Goal: Transaction & Acquisition: Purchase product/service

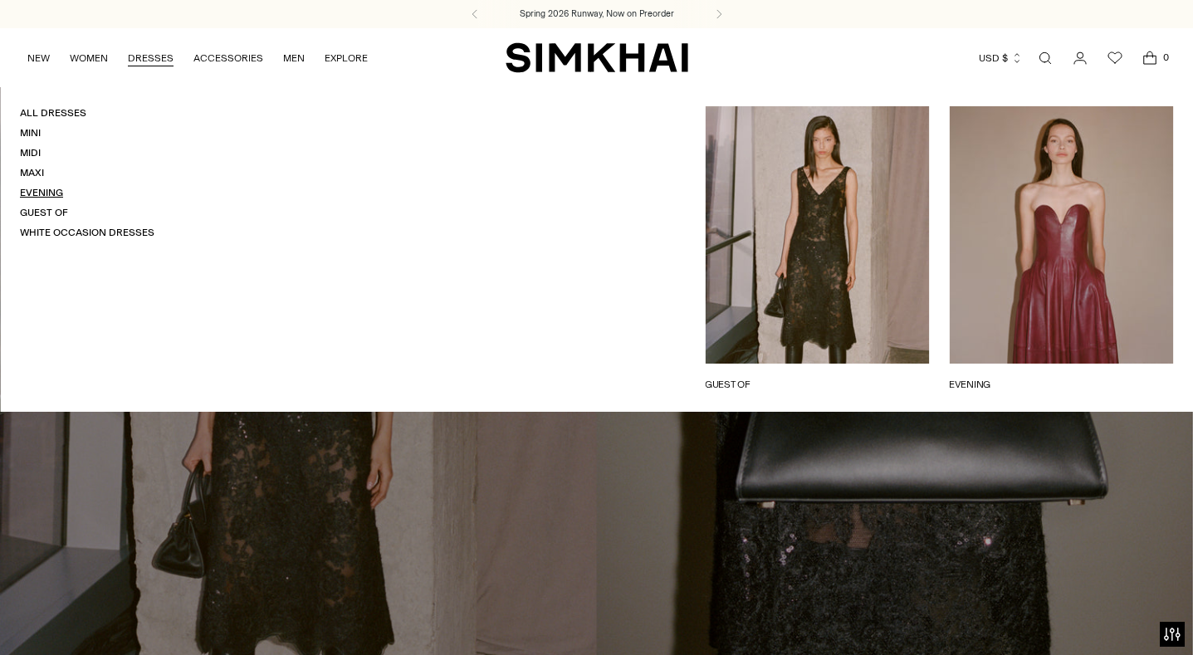
click at [32, 187] on link "Evening" at bounding box center [41, 193] width 43 height 12
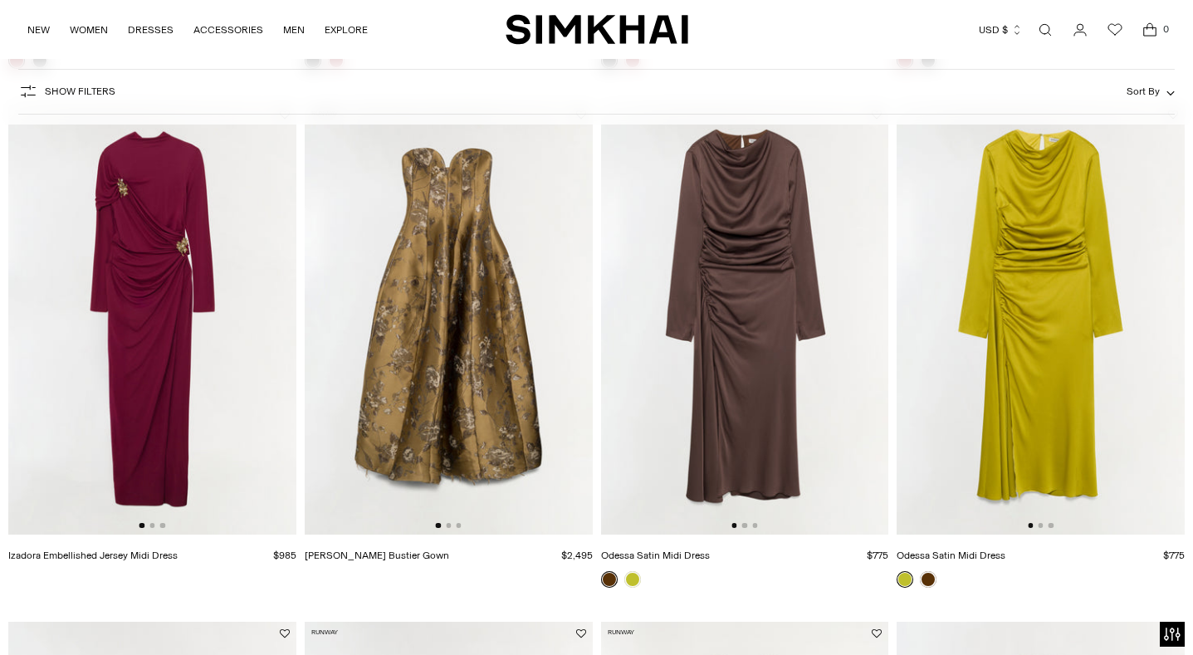
scroll to position [623, 0]
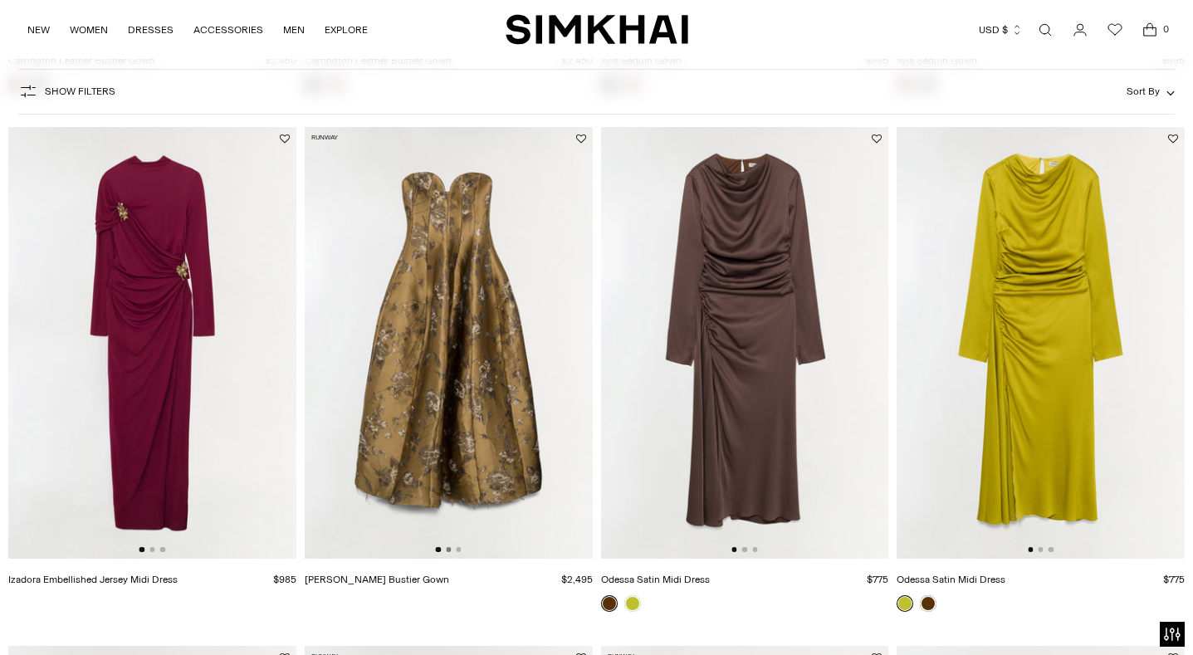
click at [449, 551] on button "Go to slide 2" at bounding box center [448, 549] width 5 height 5
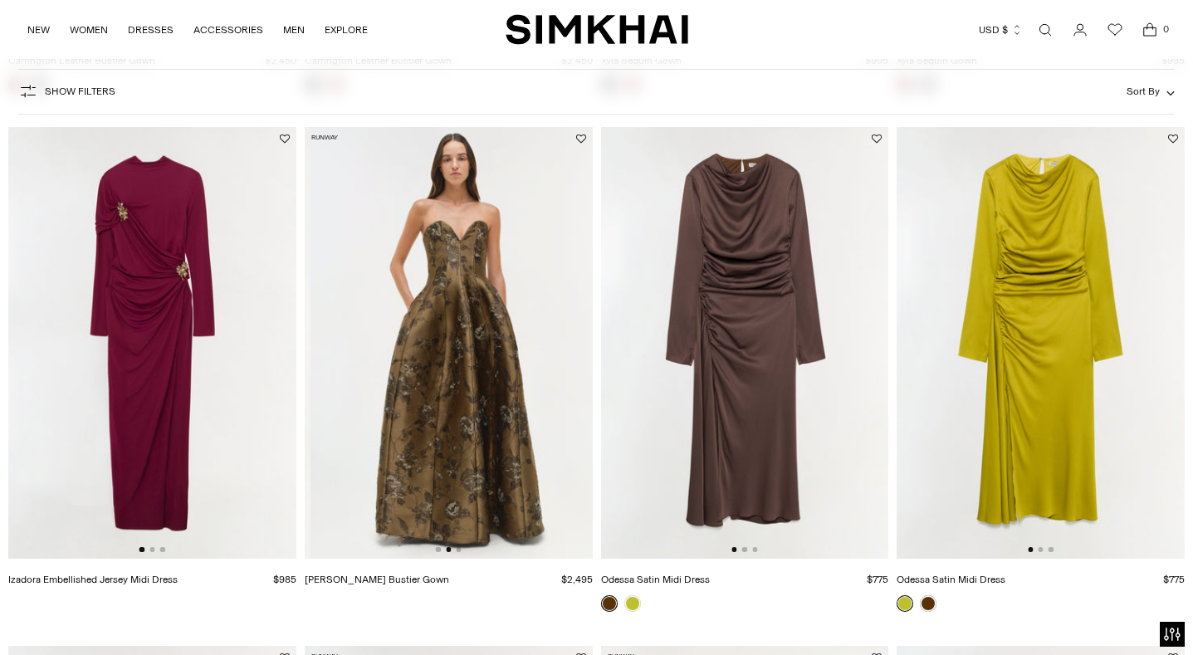
scroll to position [0, 288]
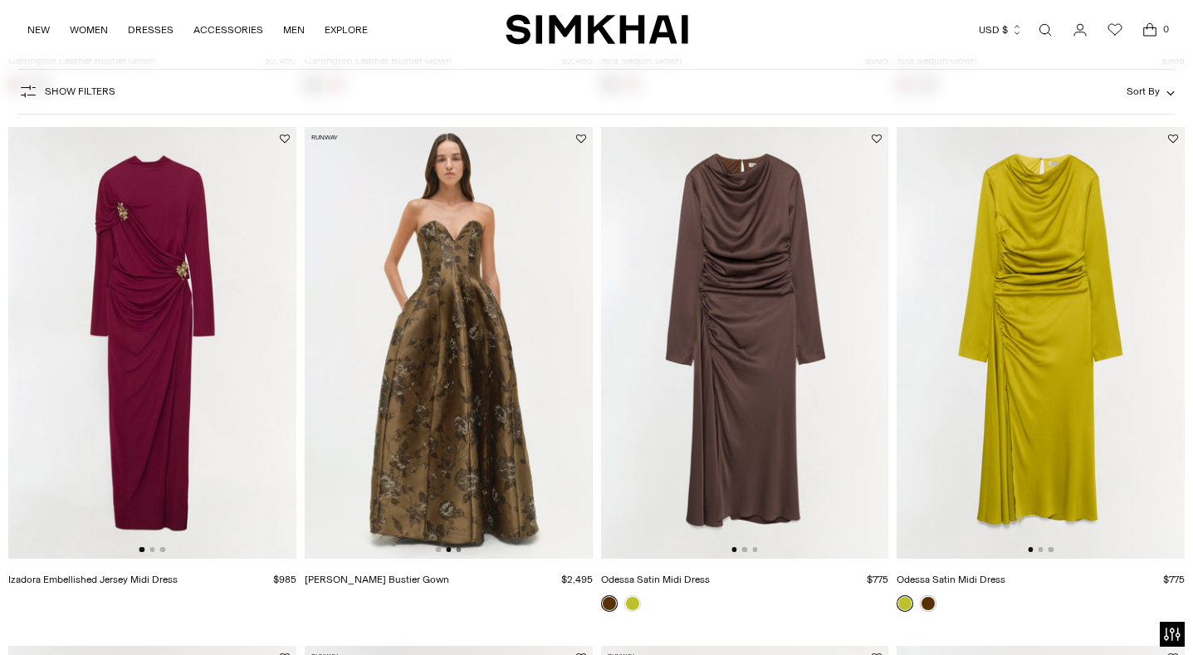
click at [458, 550] on button "Go to slide 3" at bounding box center [458, 549] width 5 height 5
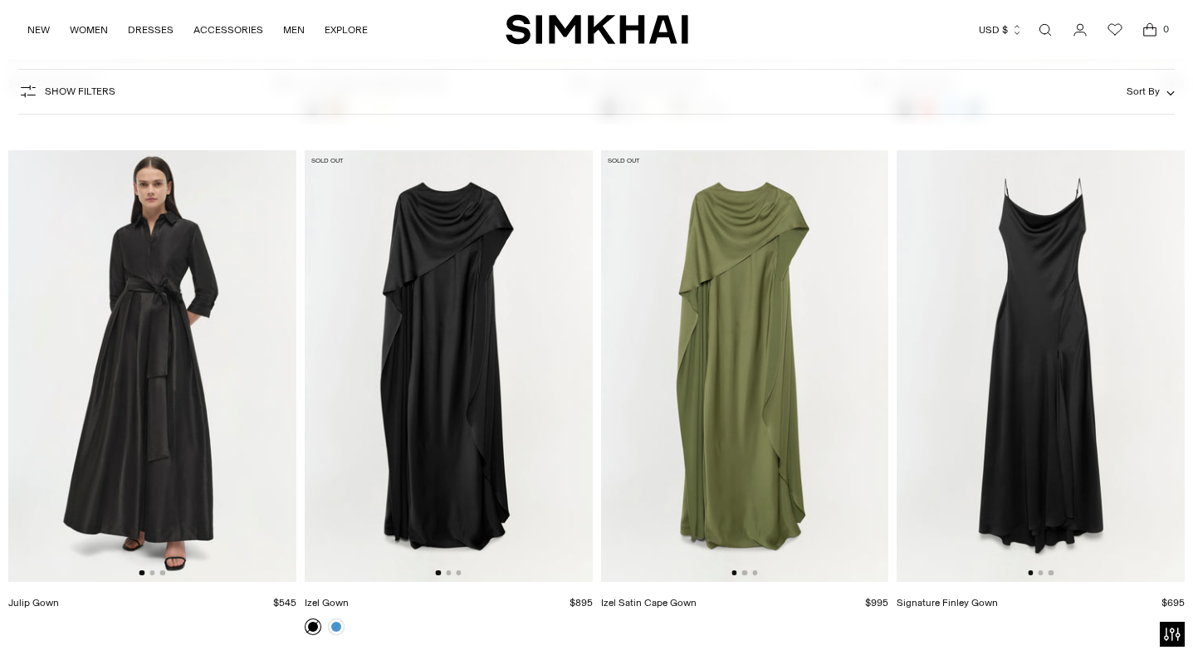
scroll to position [4809, 0]
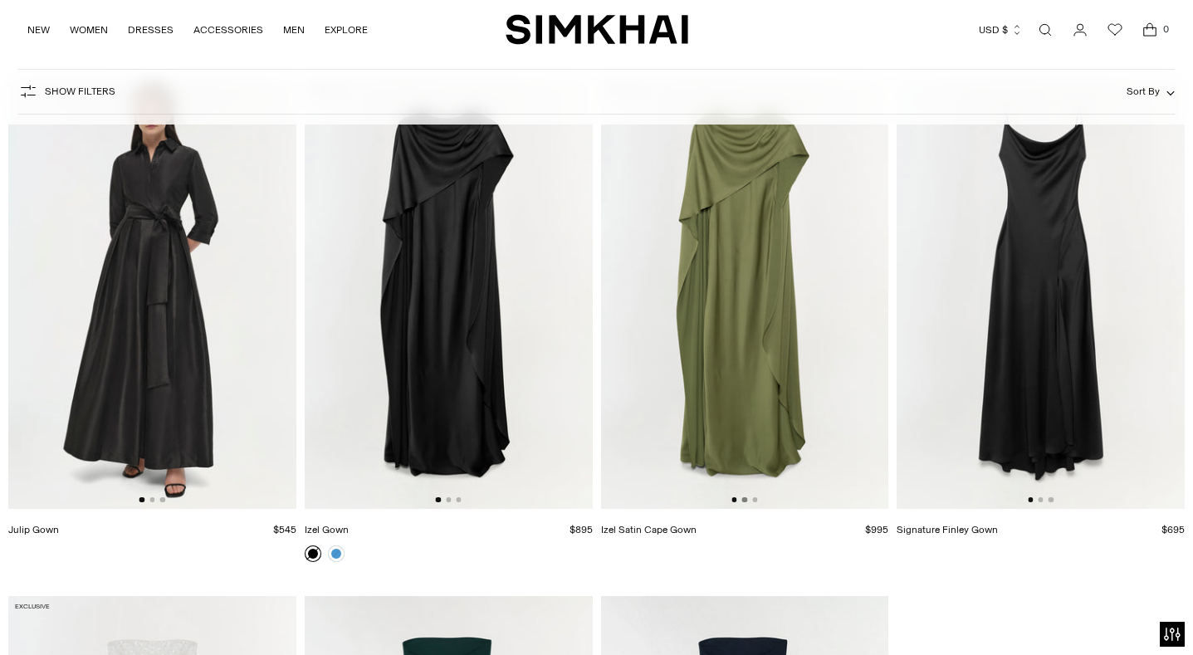
click at [745, 501] on button "Go to slide 2" at bounding box center [744, 499] width 5 height 5
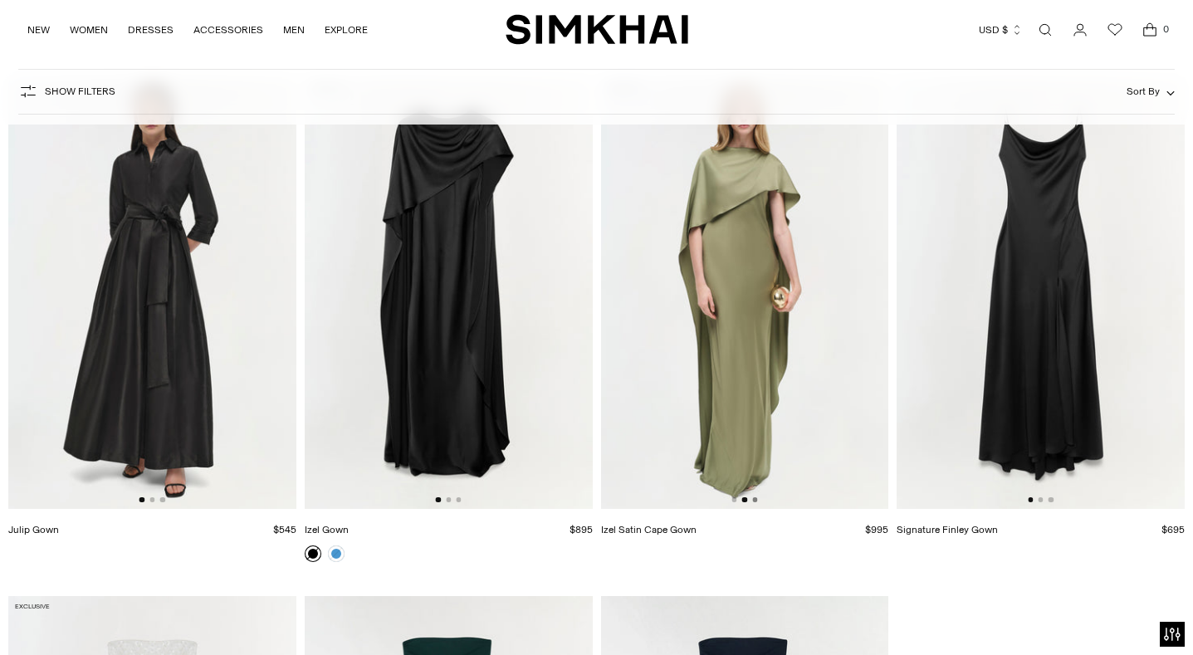
click at [754, 501] on button "Go to slide 3" at bounding box center [754, 499] width 5 height 5
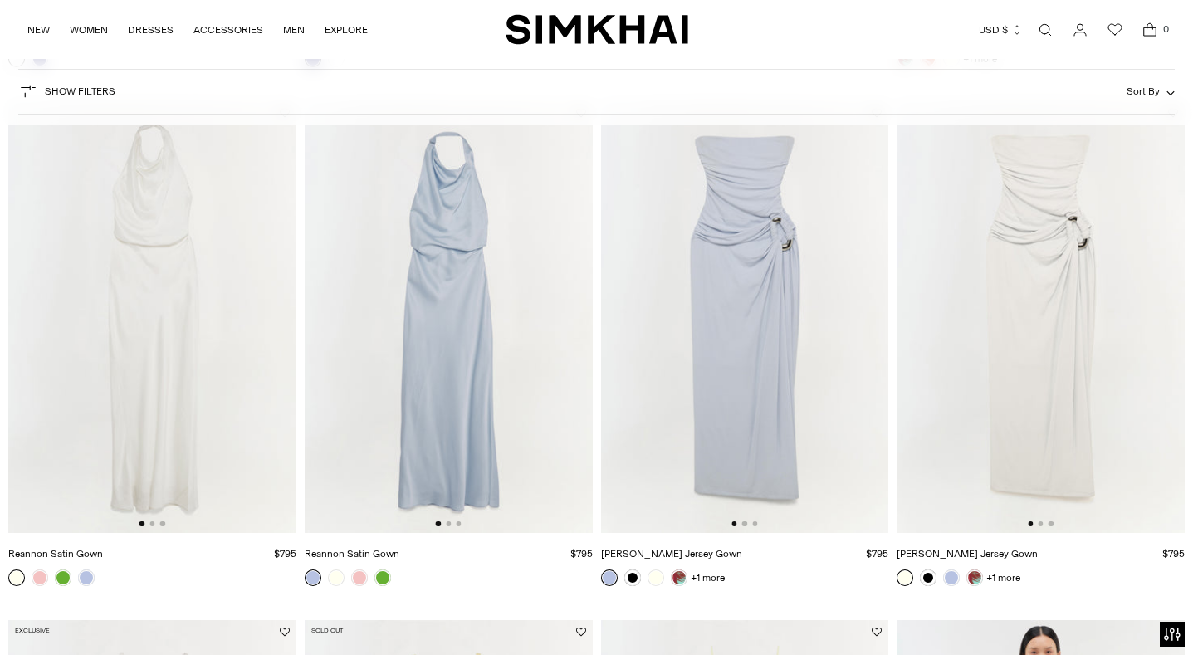
scroll to position [2190, 0]
click at [630, 578] on link at bounding box center [632, 577] width 17 height 17
click at [746, 523] on button "Go to slide 2" at bounding box center [744, 523] width 5 height 5
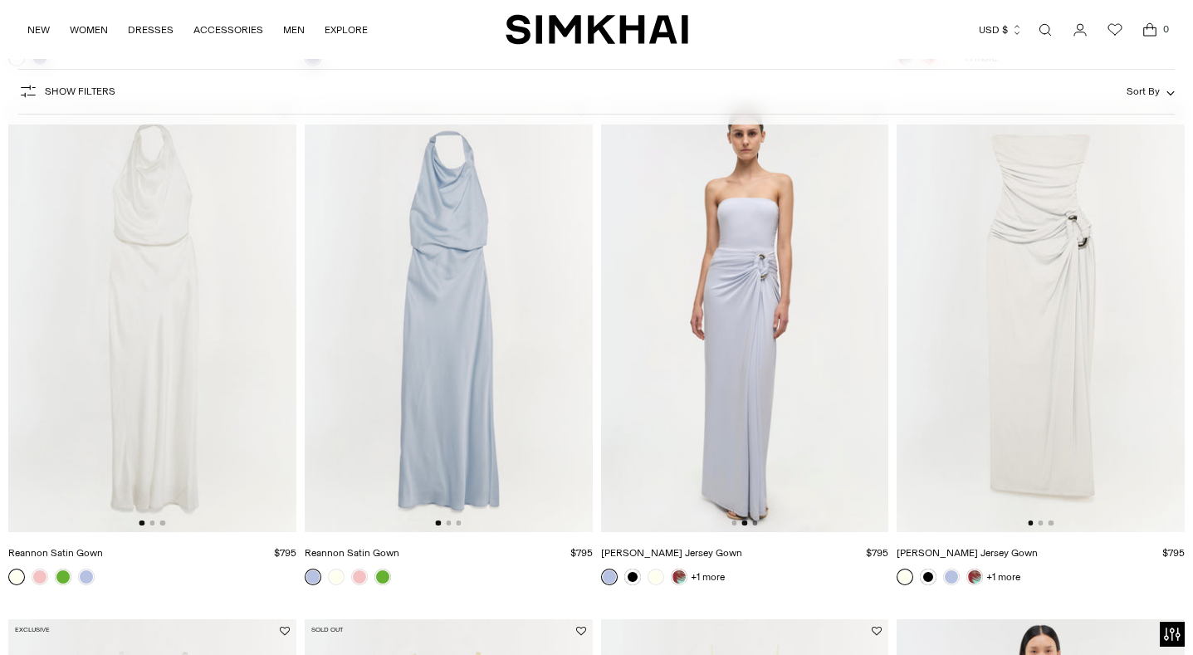
click at [754, 523] on button "Go to slide 3" at bounding box center [754, 523] width 5 height 5
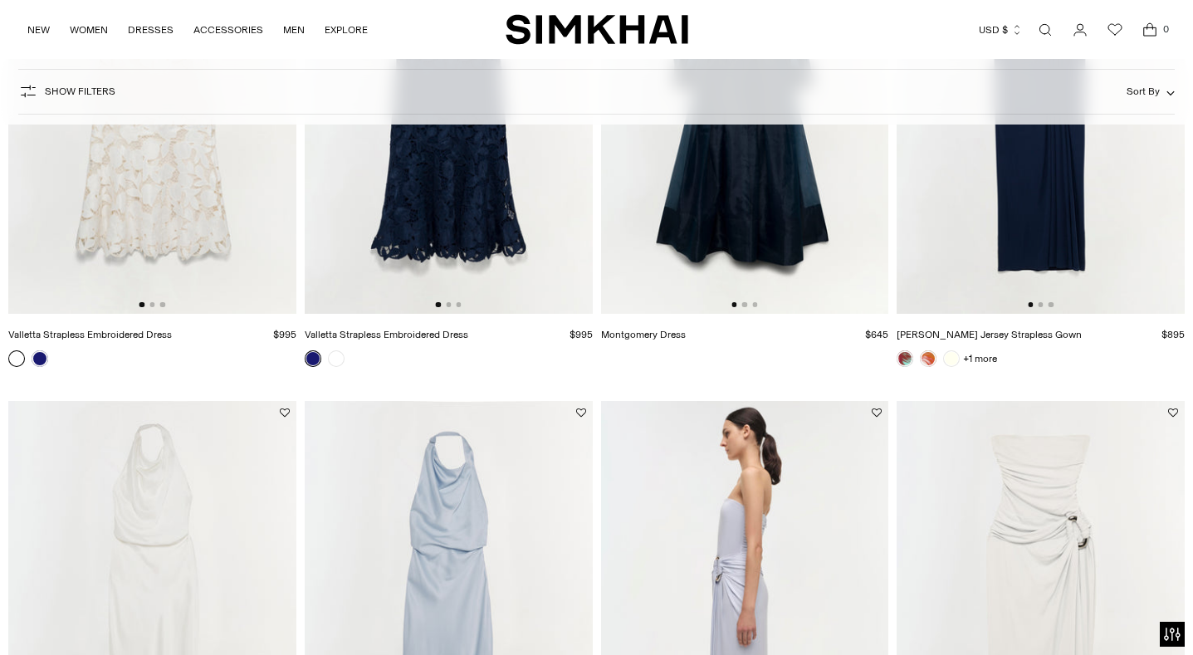
scroll to position [1642, 0]
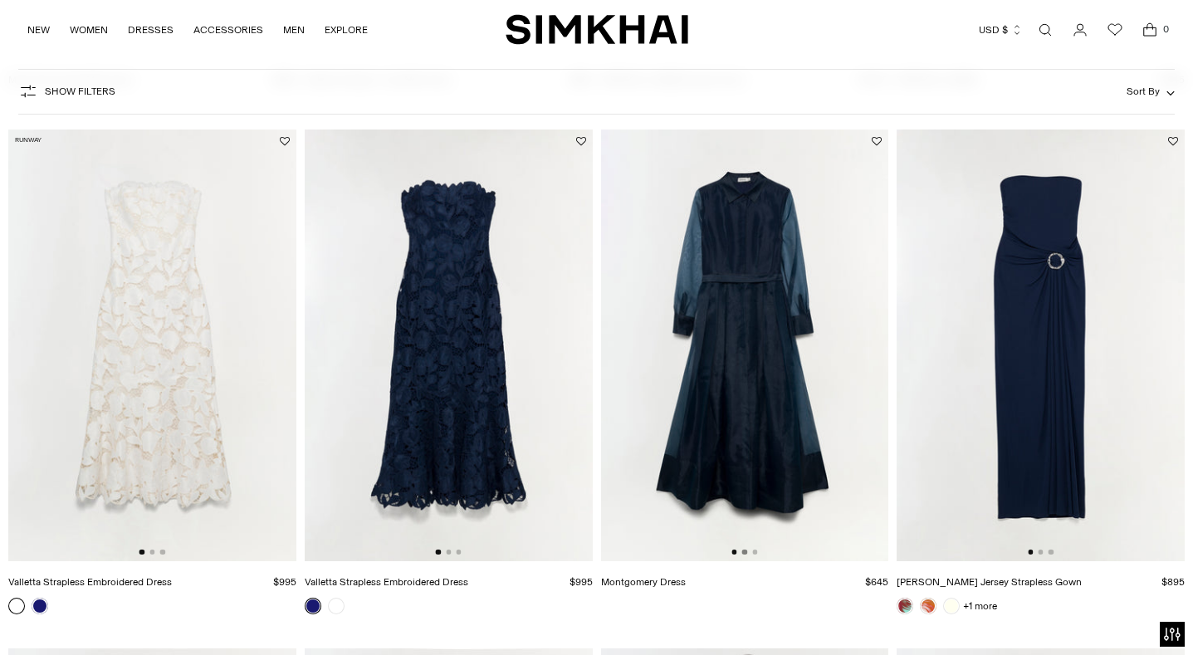
click at [746, 554] on button "Go to slide 2" at bounding box center [744, 552] width 5 height 5
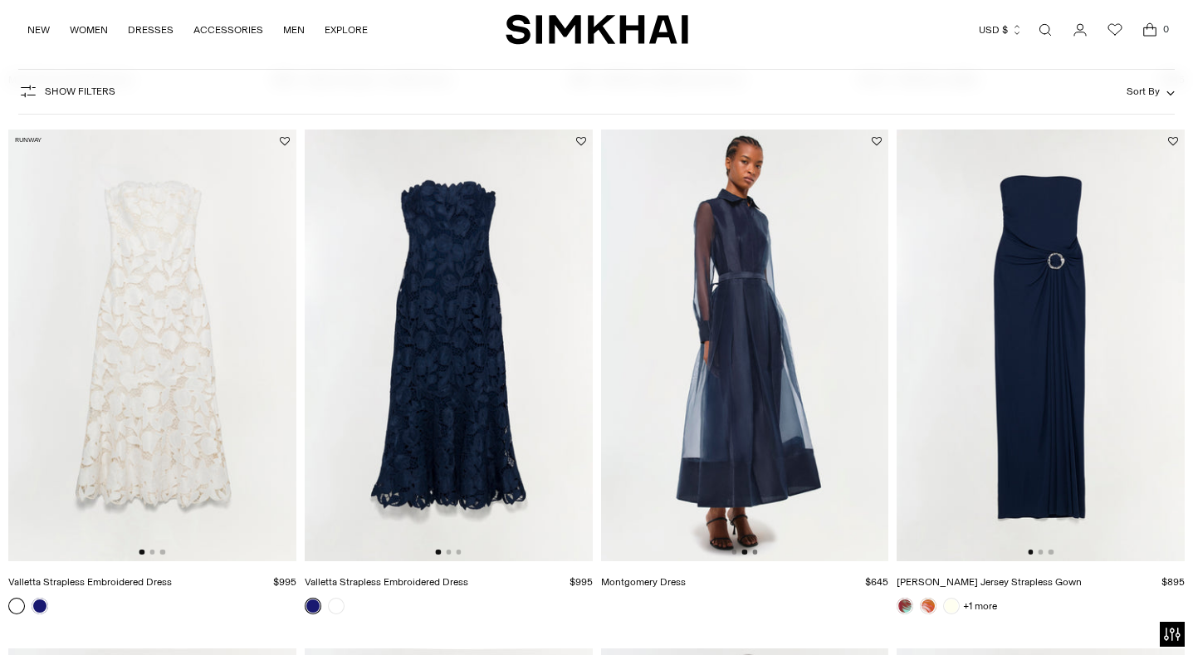
click at [755, 554] on button "Go to slide 3" at bounding box center [754, 552] width 5 height 5
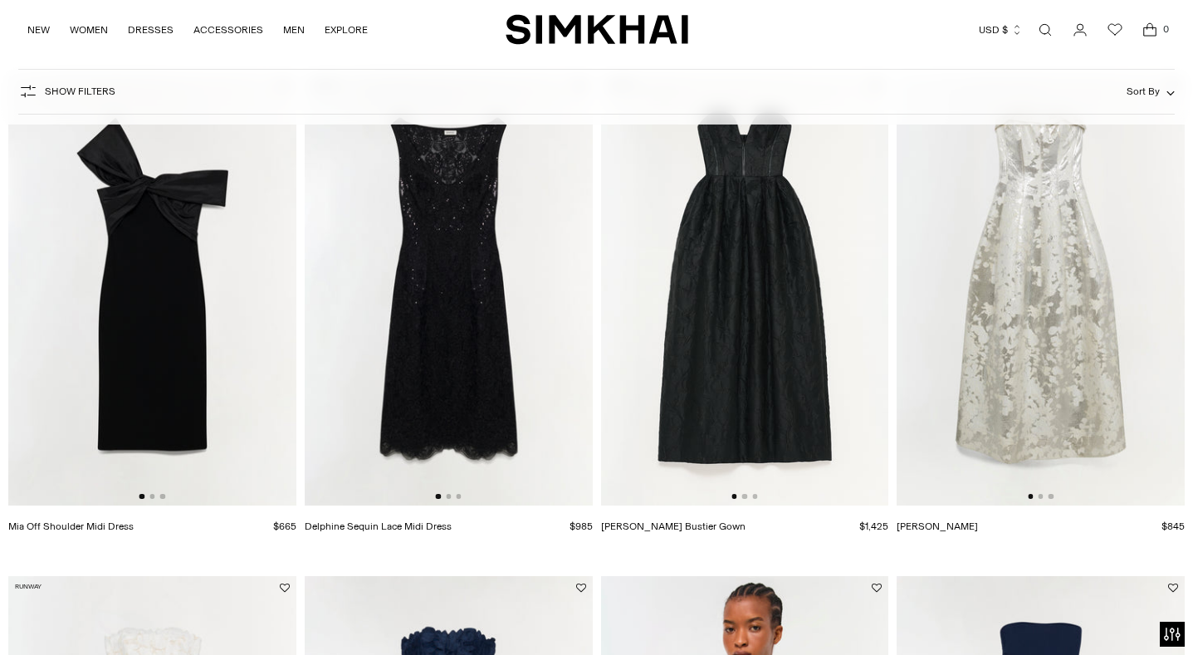
scroll to position [1137, 0]
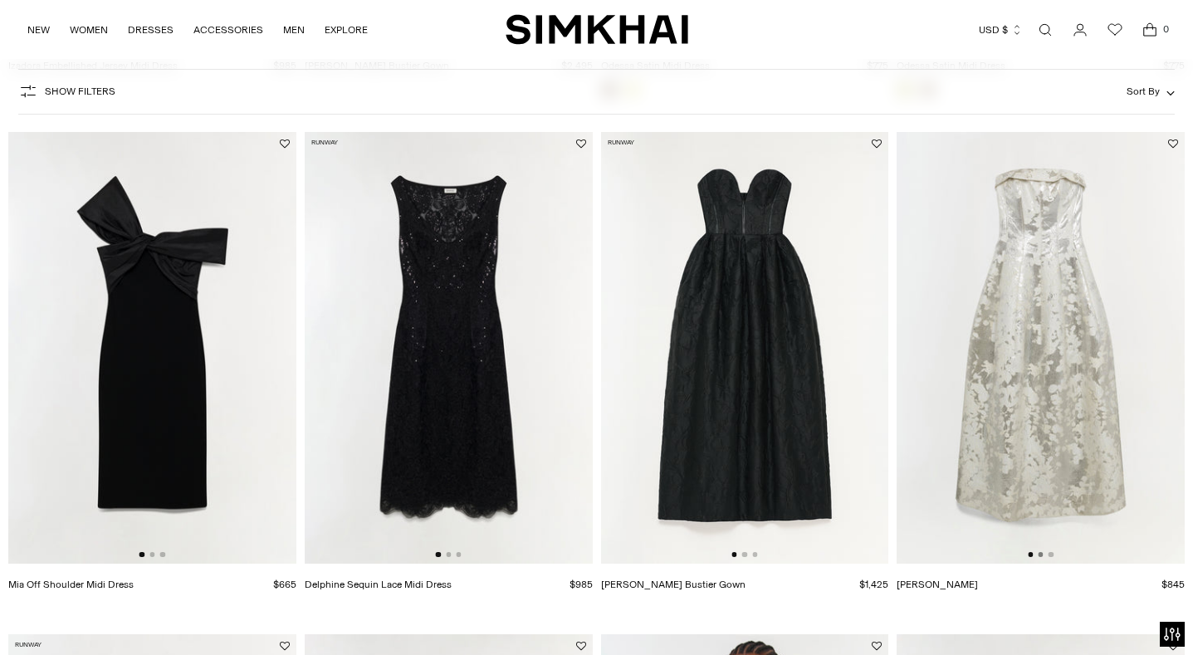
click at [1041, 557] on button "Go to slide 2" at bounding box center [1040, 554] width 5 height 5
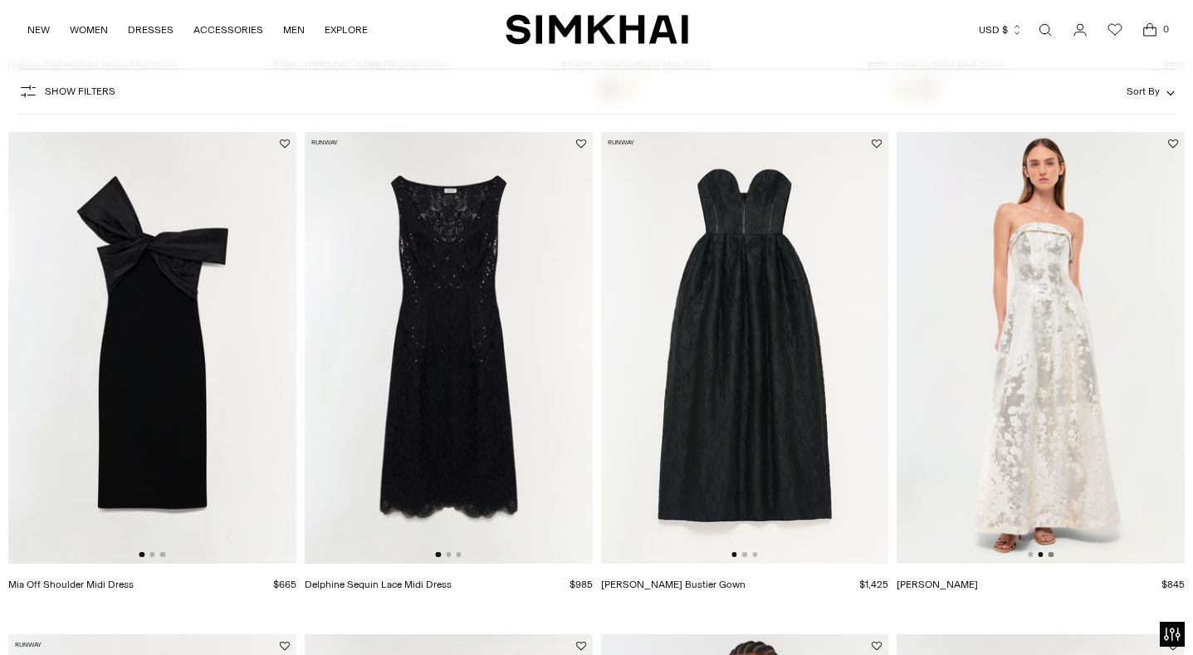
click at [1052, 557] on button "Go to slide 3" at bounding box center [1051, 554] width 5 height 5
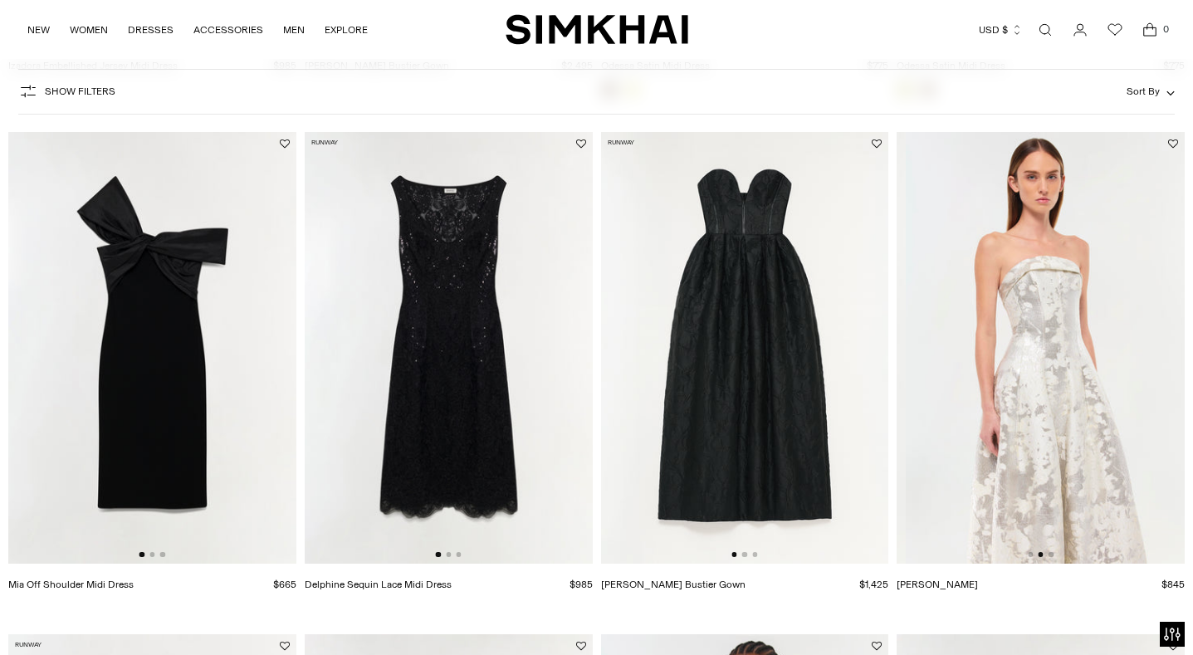
scroll to position [0, 575]
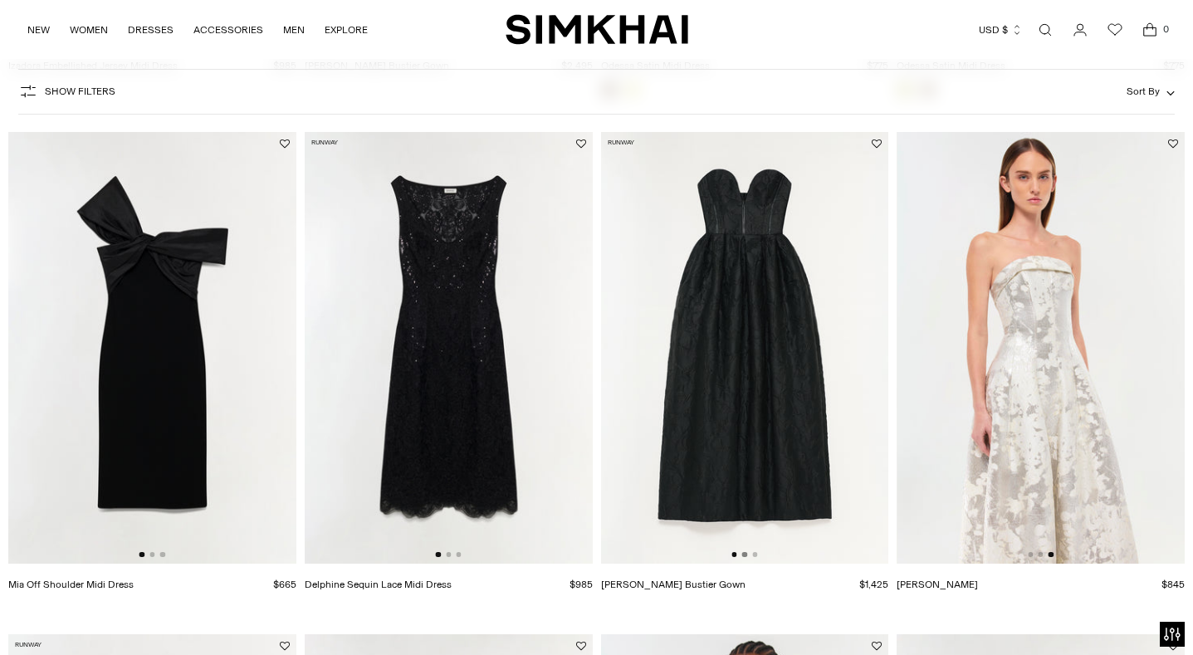
click at [742, 555] on button "Go to slide 2" at bounding box center [744, 554] width 5 height 5
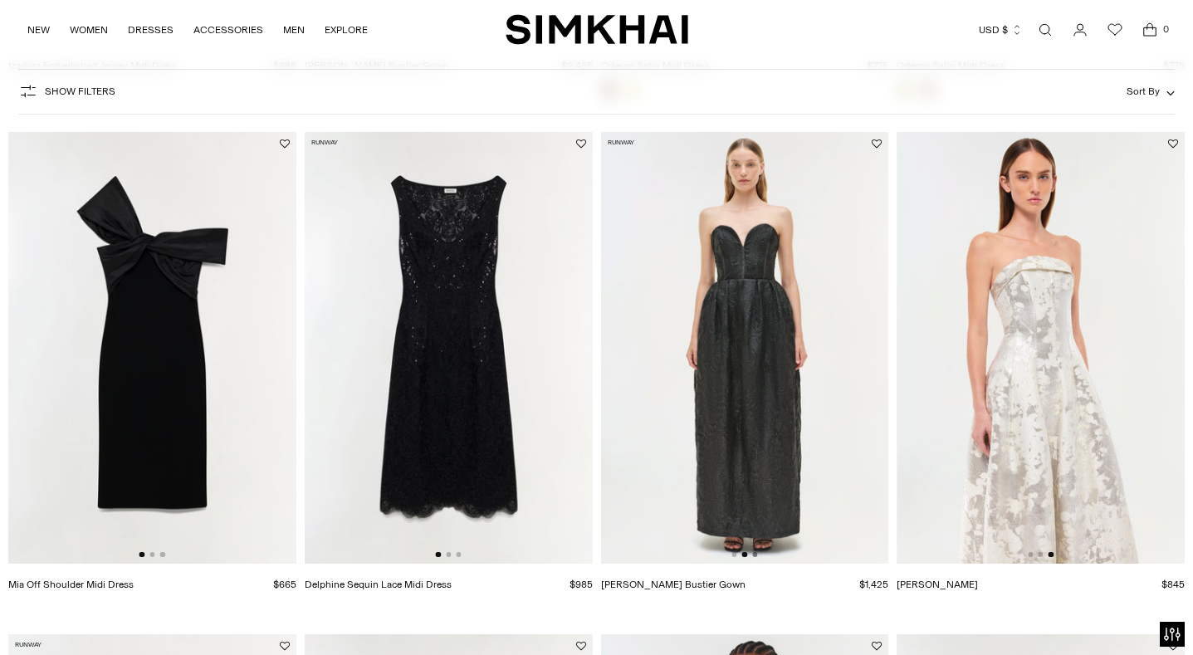
click at [755, 555] on button "Go to slide 3" at bounding box center [754, 554] width 5 height 5
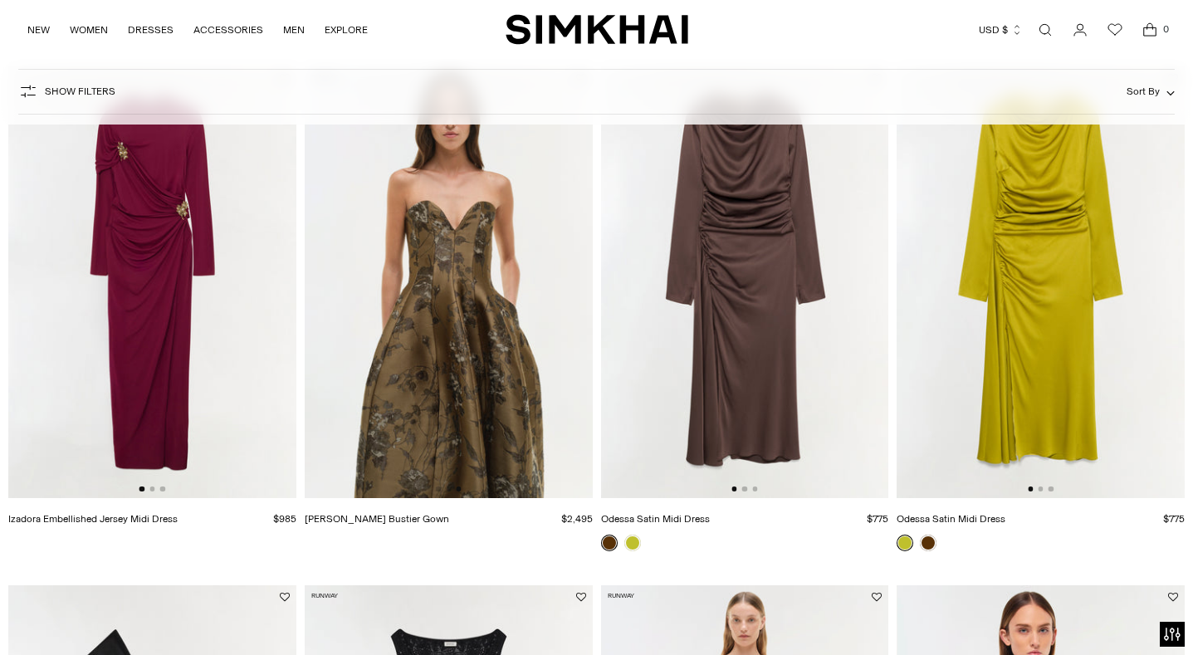
scroll to position [681, 0]
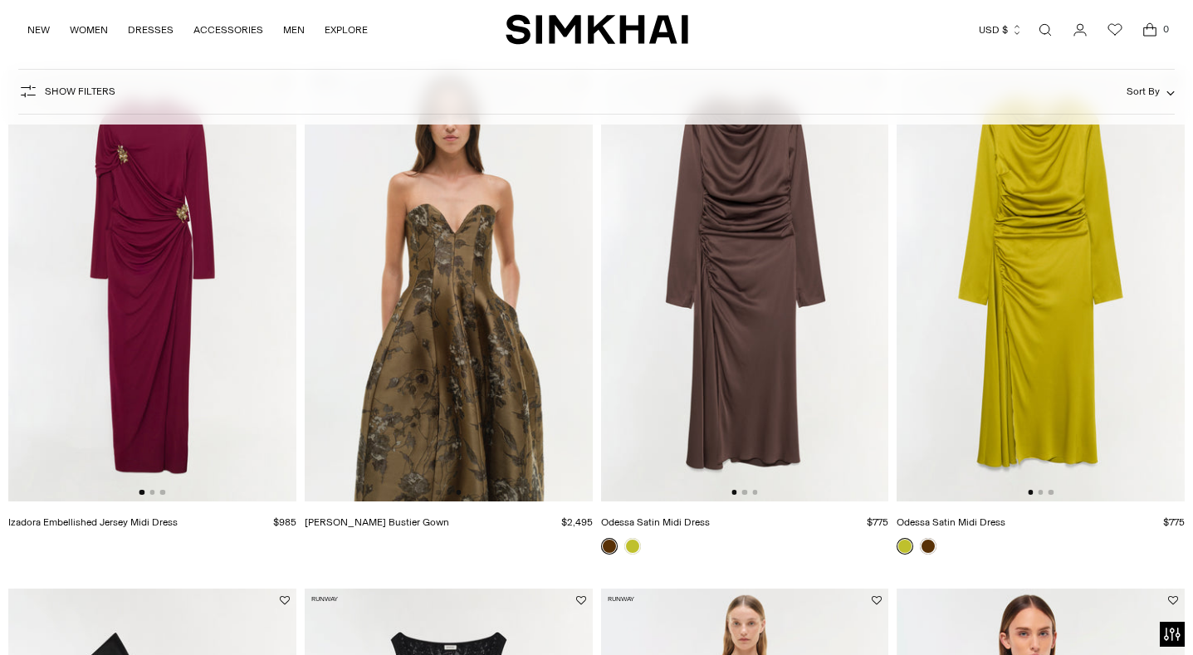
click at [484, 394] on img at bounding box center [449, 286] width 288 height 432
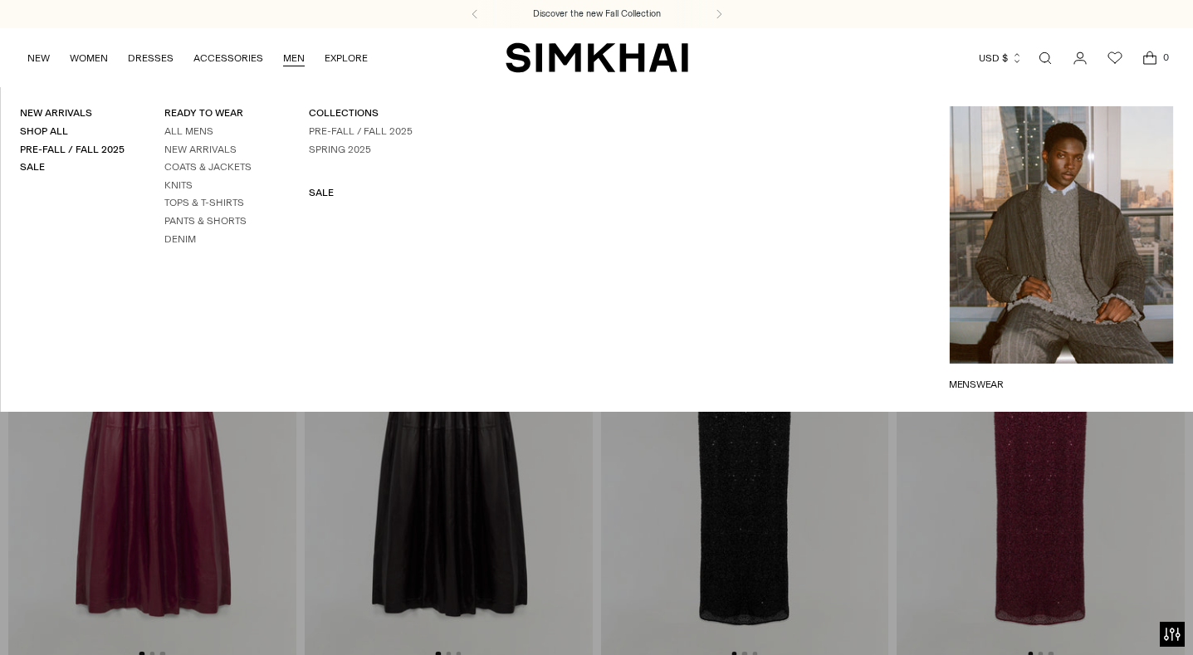
scroll to position [0, 0]
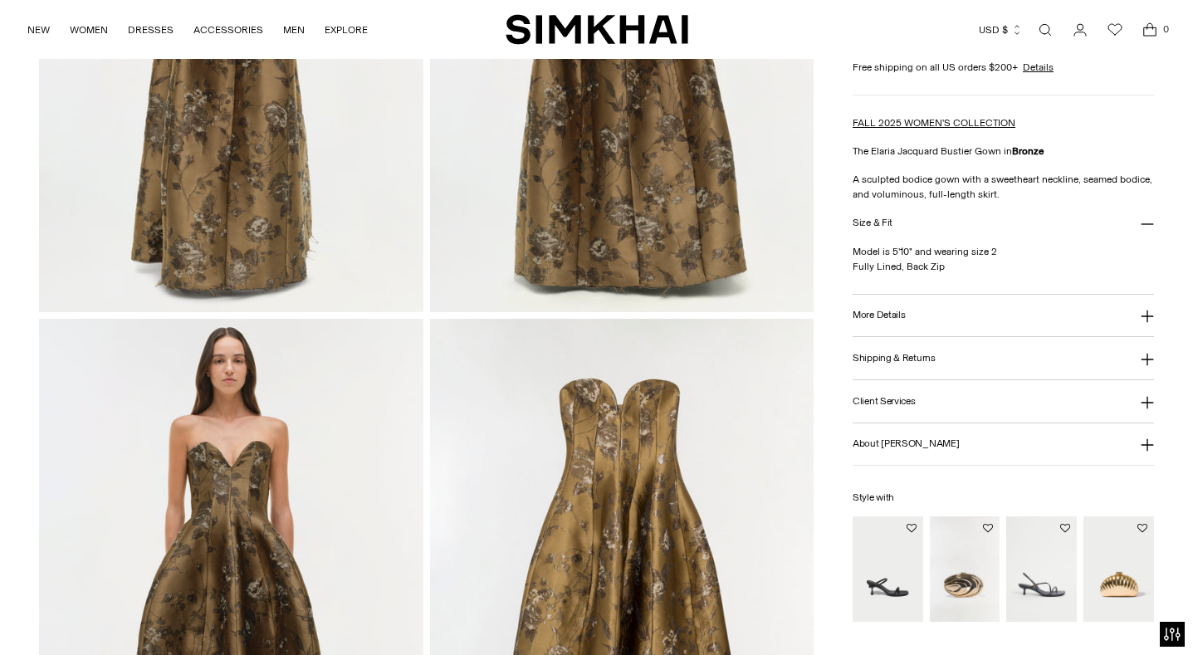
scroll to position [1125, 0]
